Goal: Task Accomplishment & Management: Manage account settings

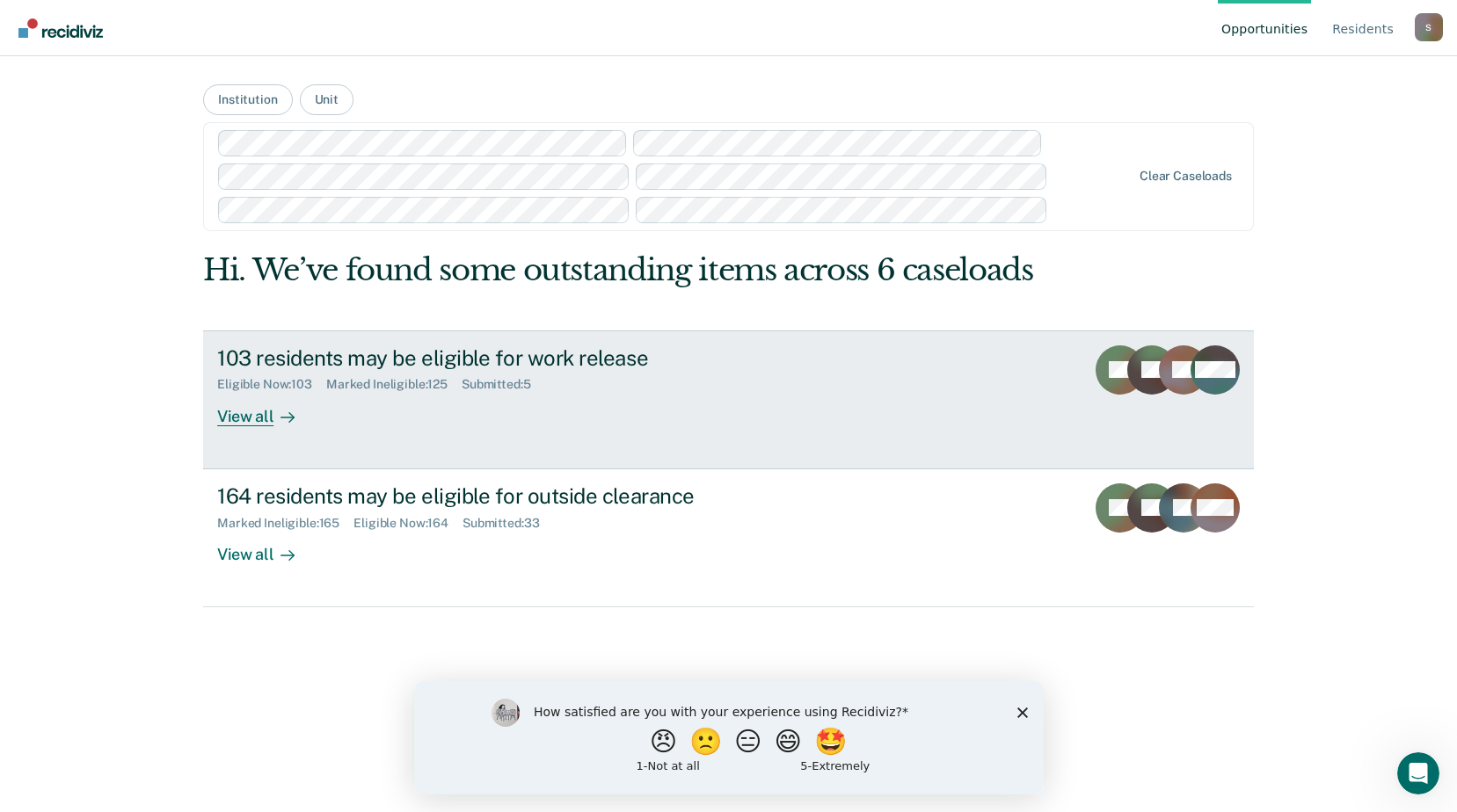
click at [727, 423] on div "103 residents may be eligible for work release Eligible Now : 103 Marked Inelig…" at bounding box center [546, 386] width 659 height 81
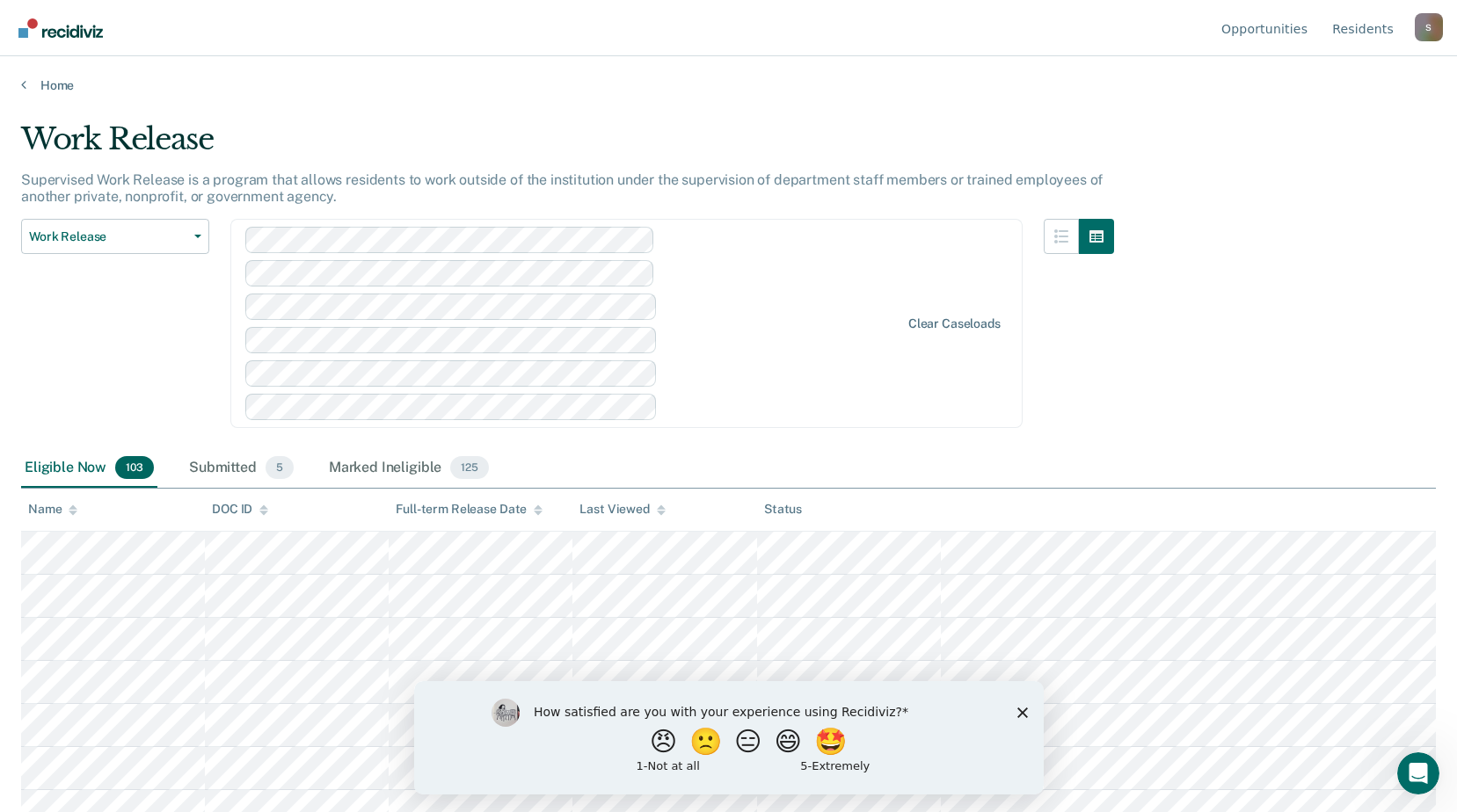
scroll to position [665, 0]
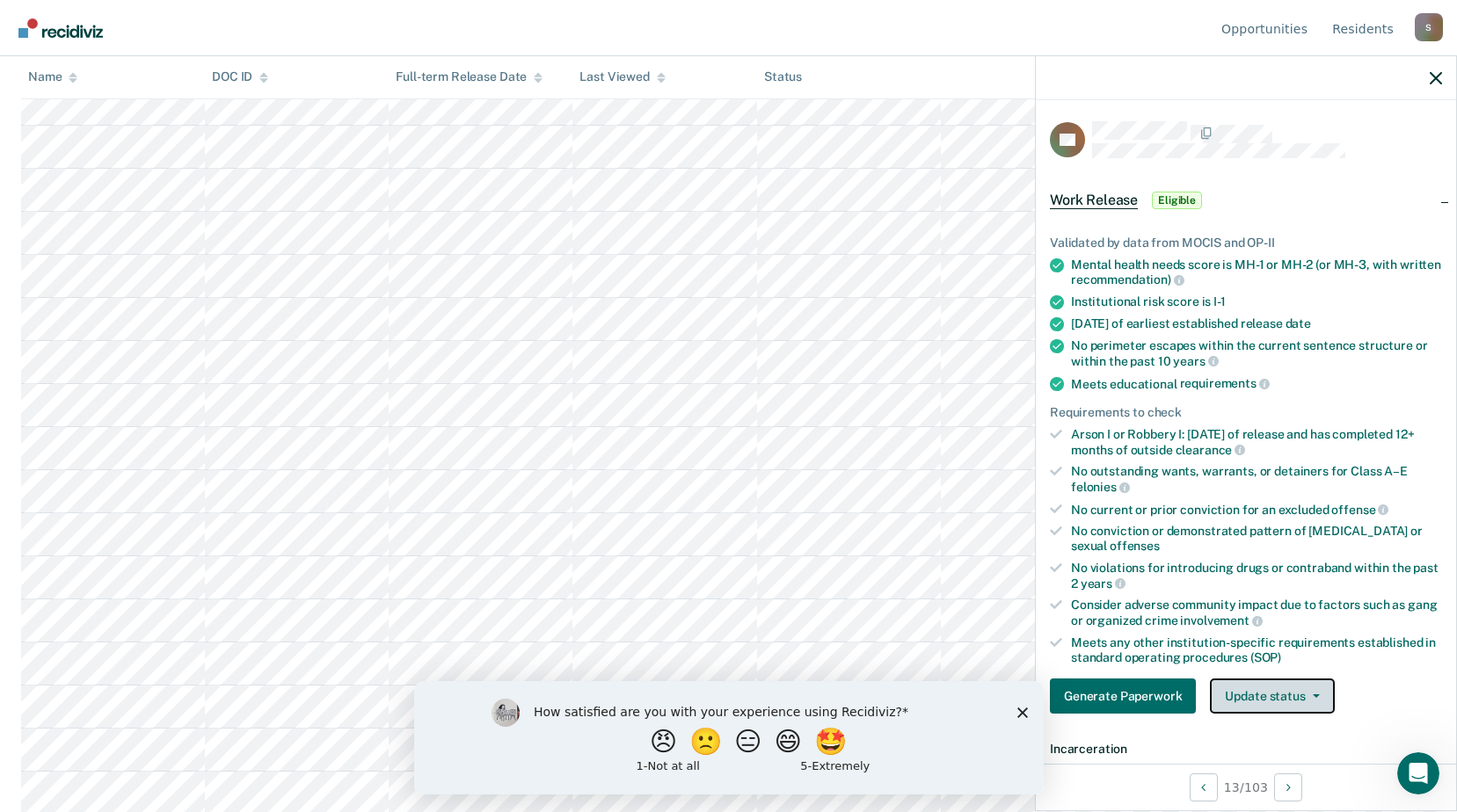
click at [1292, 703] on button "Update status" at bounding box center [1271, 696] width 124 height 35
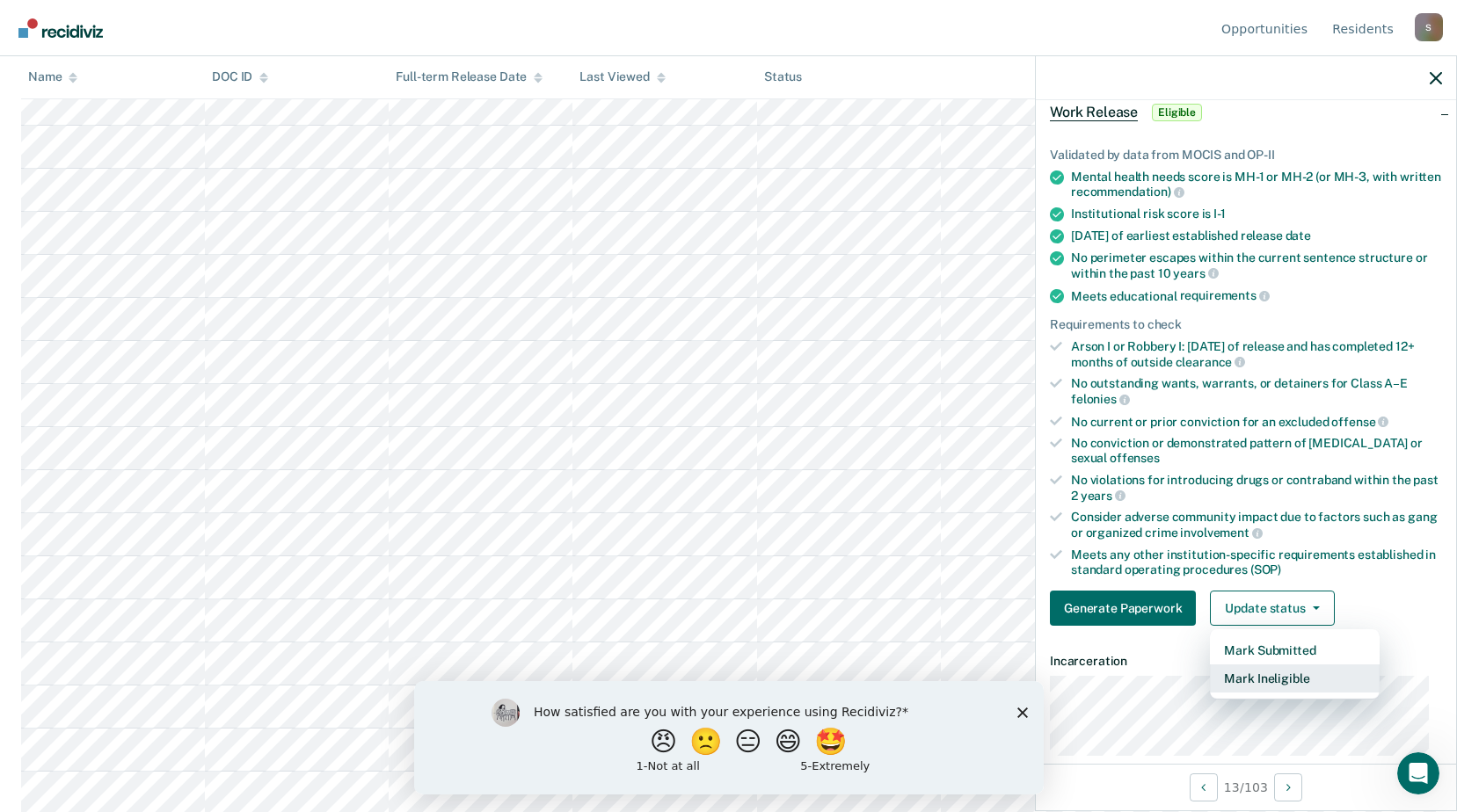
click at [1307, 685] on button "Mark Ineligible" at bounding box center [1294, 679] width 170 height 28
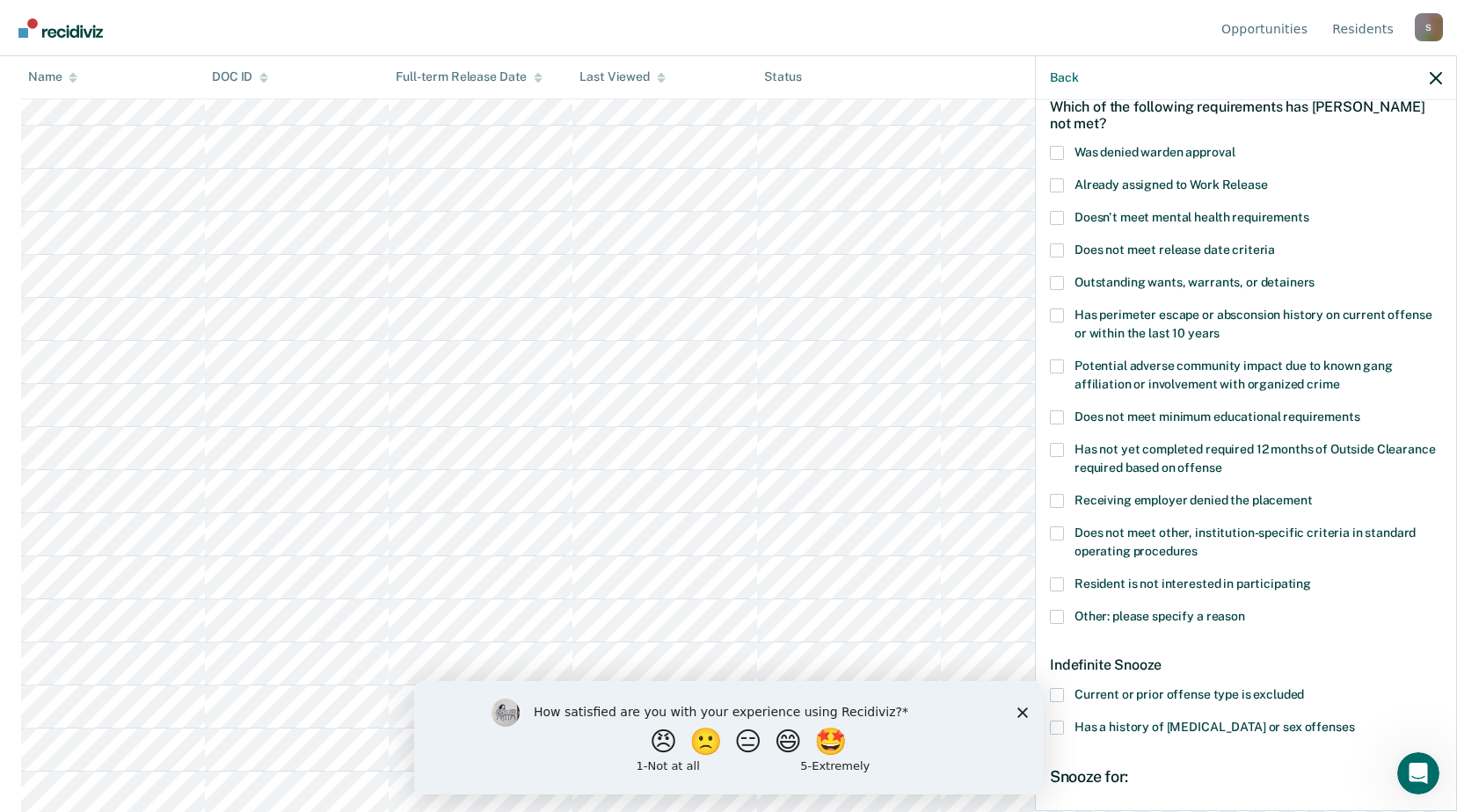
scroll to position [176, 0]
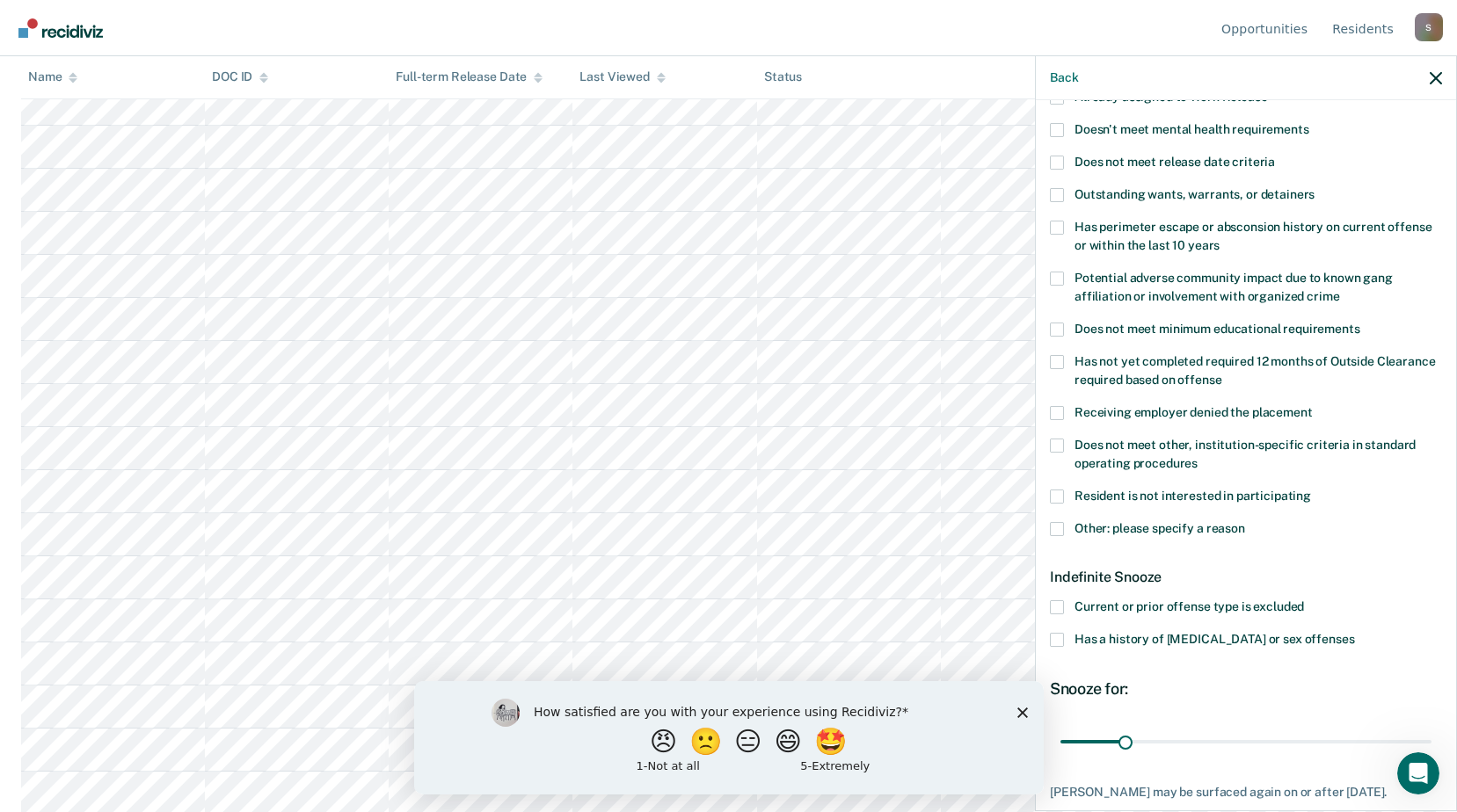
click at [1061, 496] on span at bounding box center [1056, 497] width 14 height 14
click at [1311, 490] on input "Resident is not interested in participating" at bounding box center [1311, 490] width 0 height 0
drag, startPoint x: 1122, startPoint y: 743, endPoint x: 1422, endPoint y: 739, distance: 300.0
type input "180"
click at [1422, 739] on input "range" at bounding box center [1245, 741] width 371 height 31
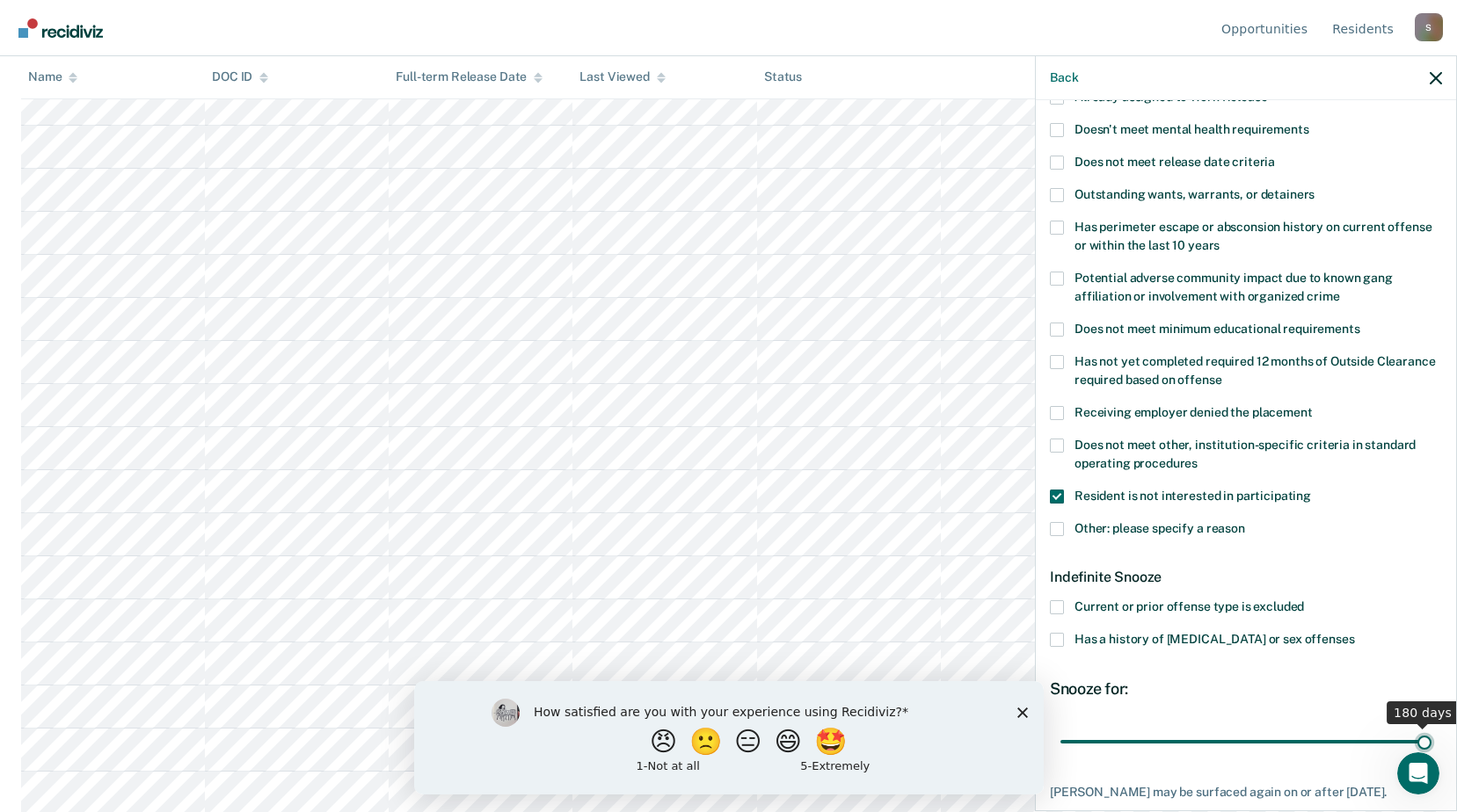
scroll to position [277, 0]
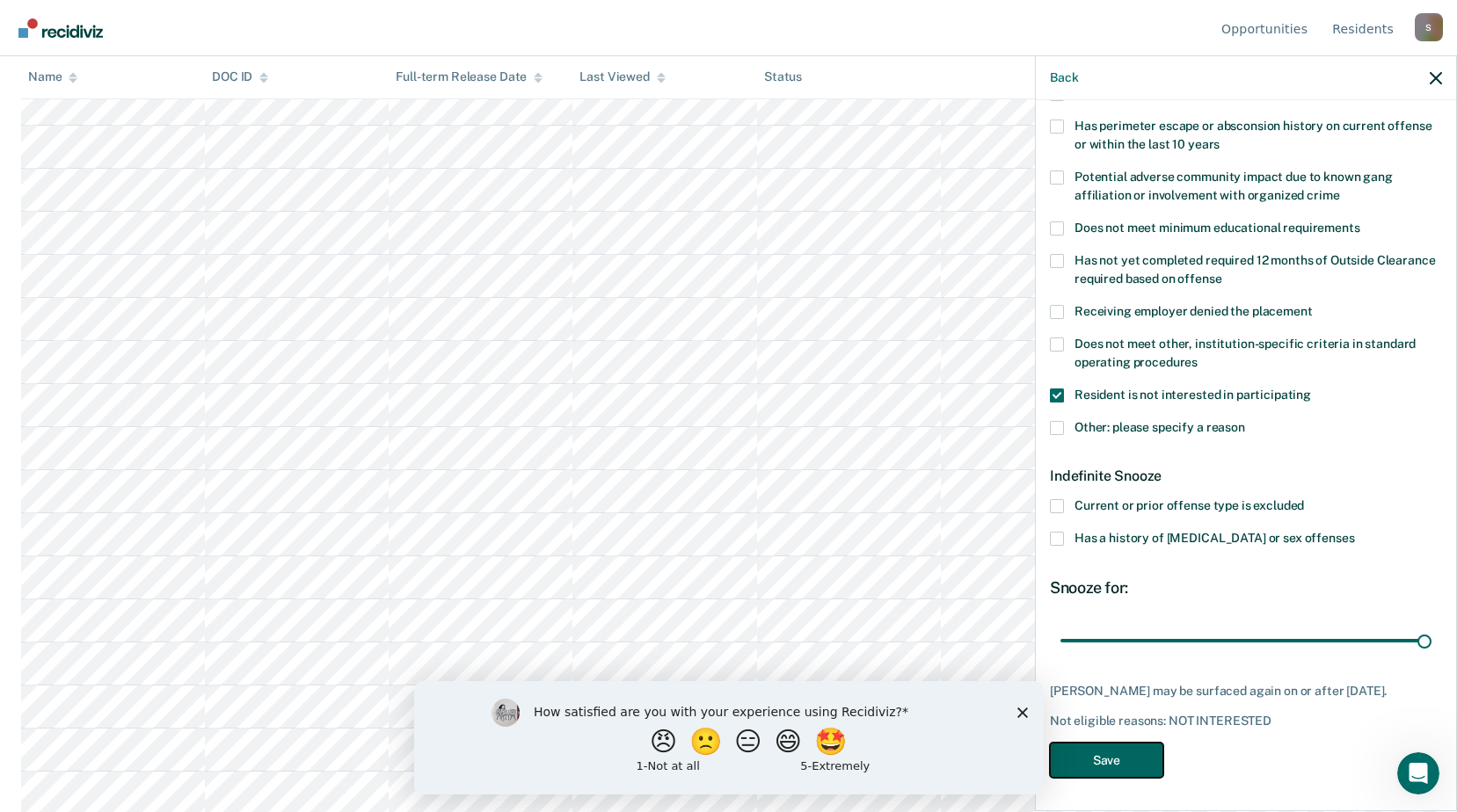
click at [1099, 757] on button "Save" at bounding box center [1106, 760] width 113 height 36
